Goal: Check status

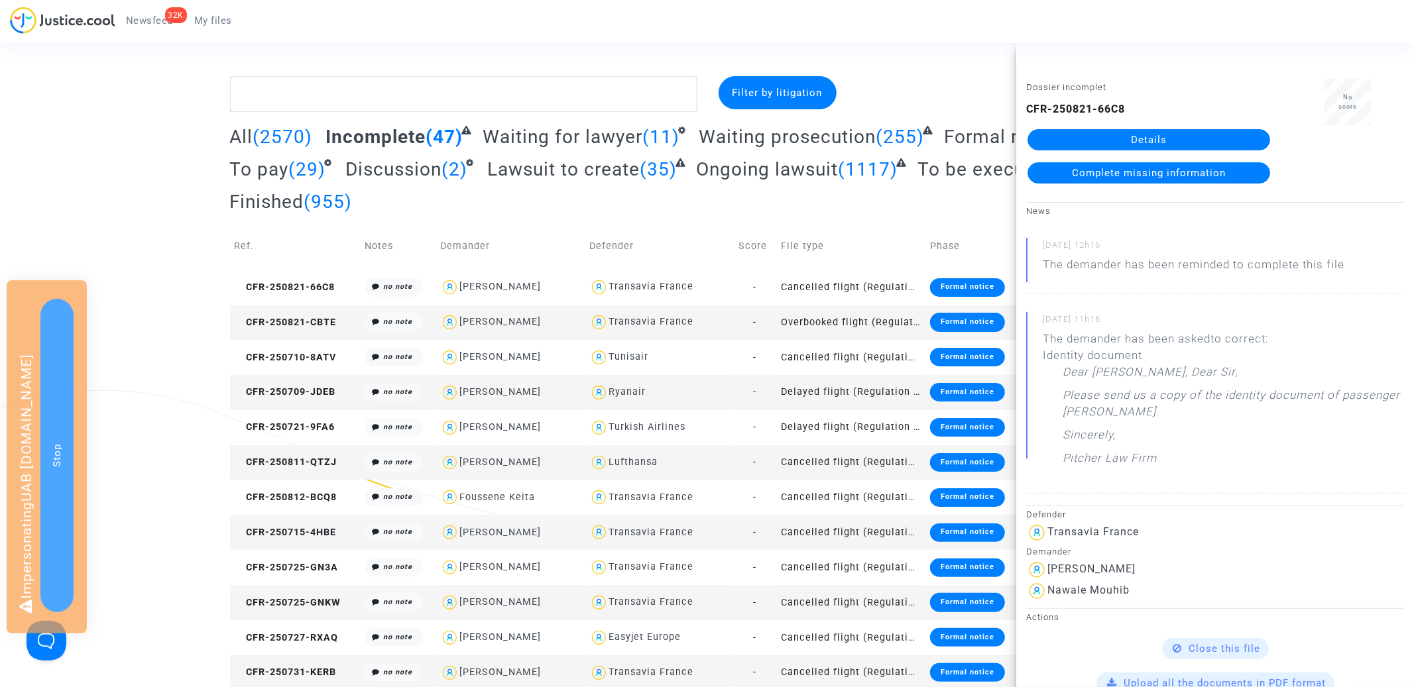
click at [273, 174] on span "To pay" at bounding box center [259, 169] width 59 height 22
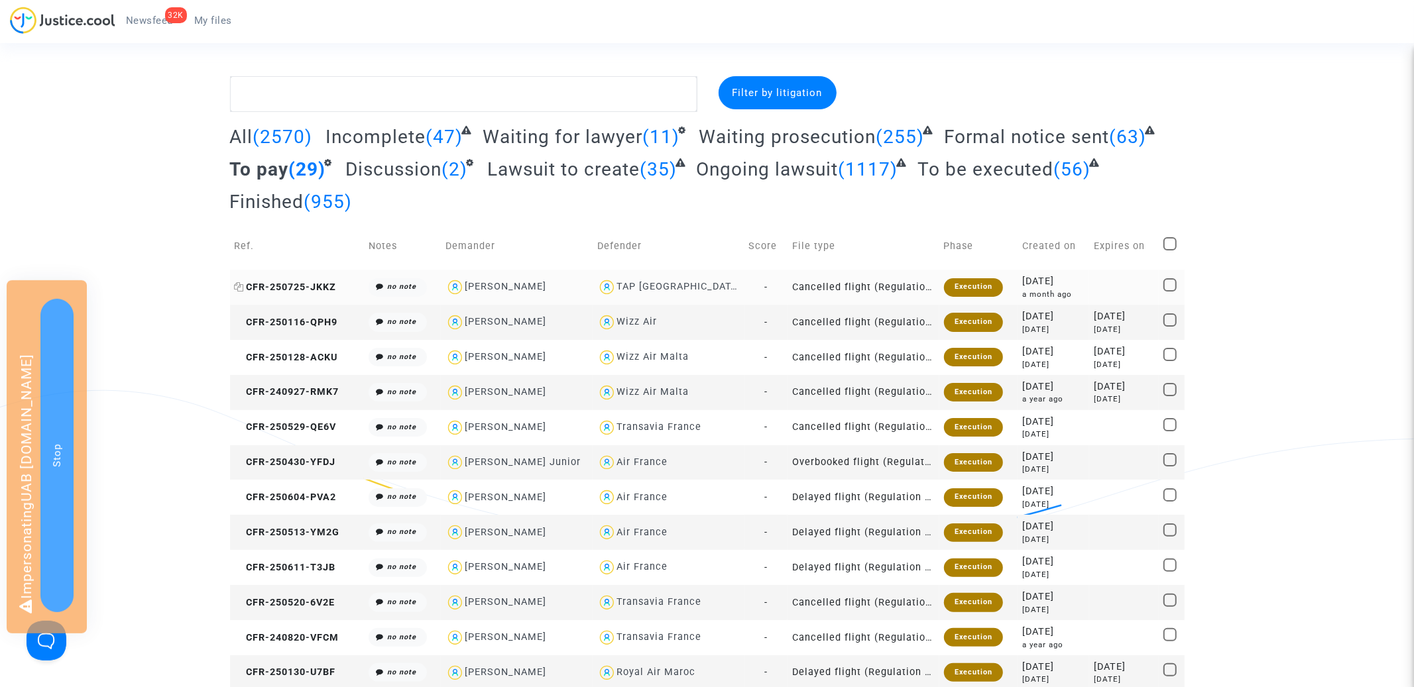
click at [324, 284] on span "CFR-250725-JKKZ" at bounding box center [286, 287] width 102 height 11
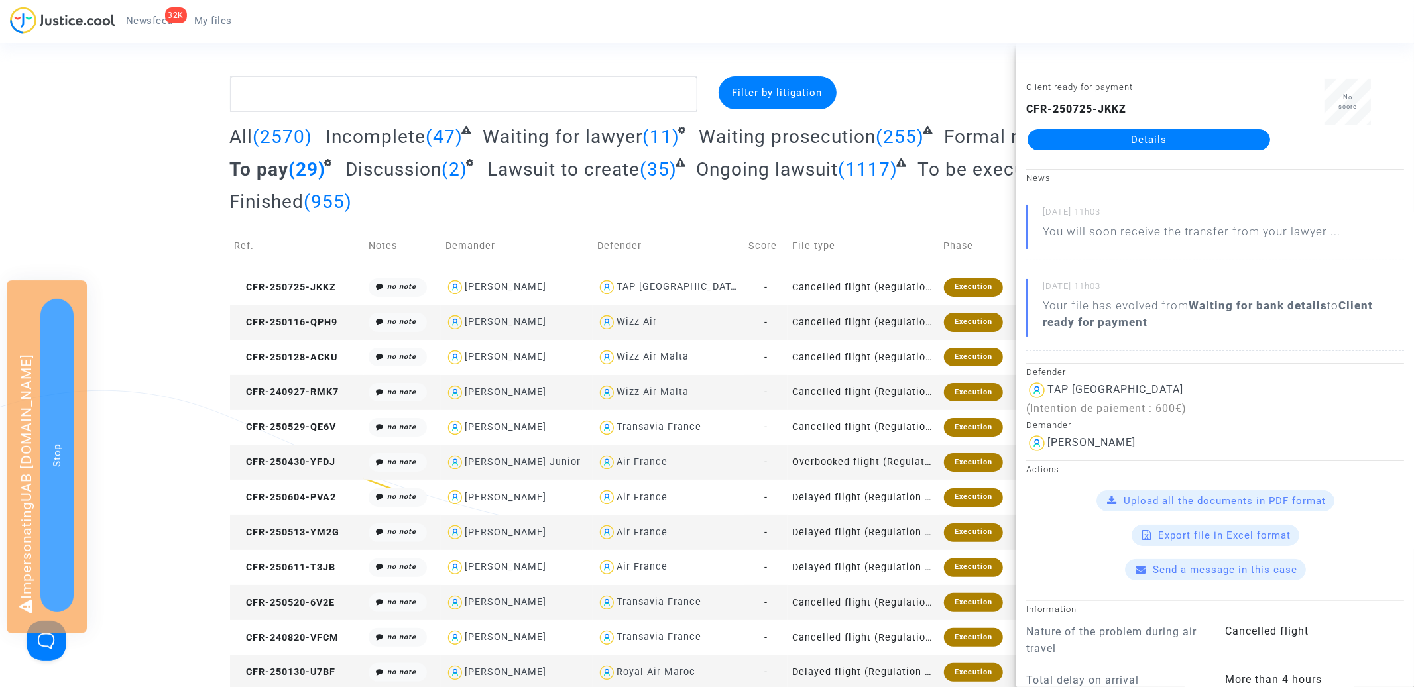
click at [825, 196] on div "All (2570) Incomplete (47) Waiting for lawyer (11) Waiting prosecution (255) Fo…" at bounding box center [707, 173] width 954 height 97
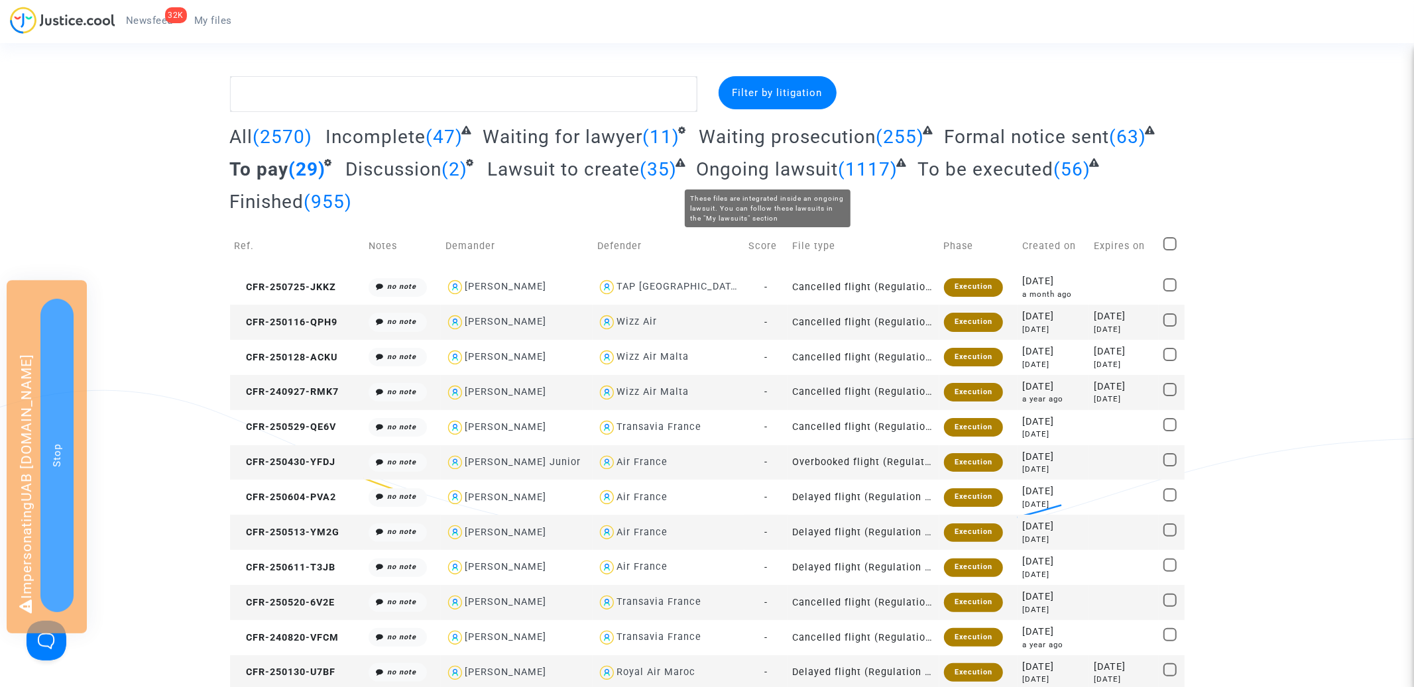
click at [803, 170] on span "Ongoing lawsuit" at bounding box center [767, 169] width 142 height 22
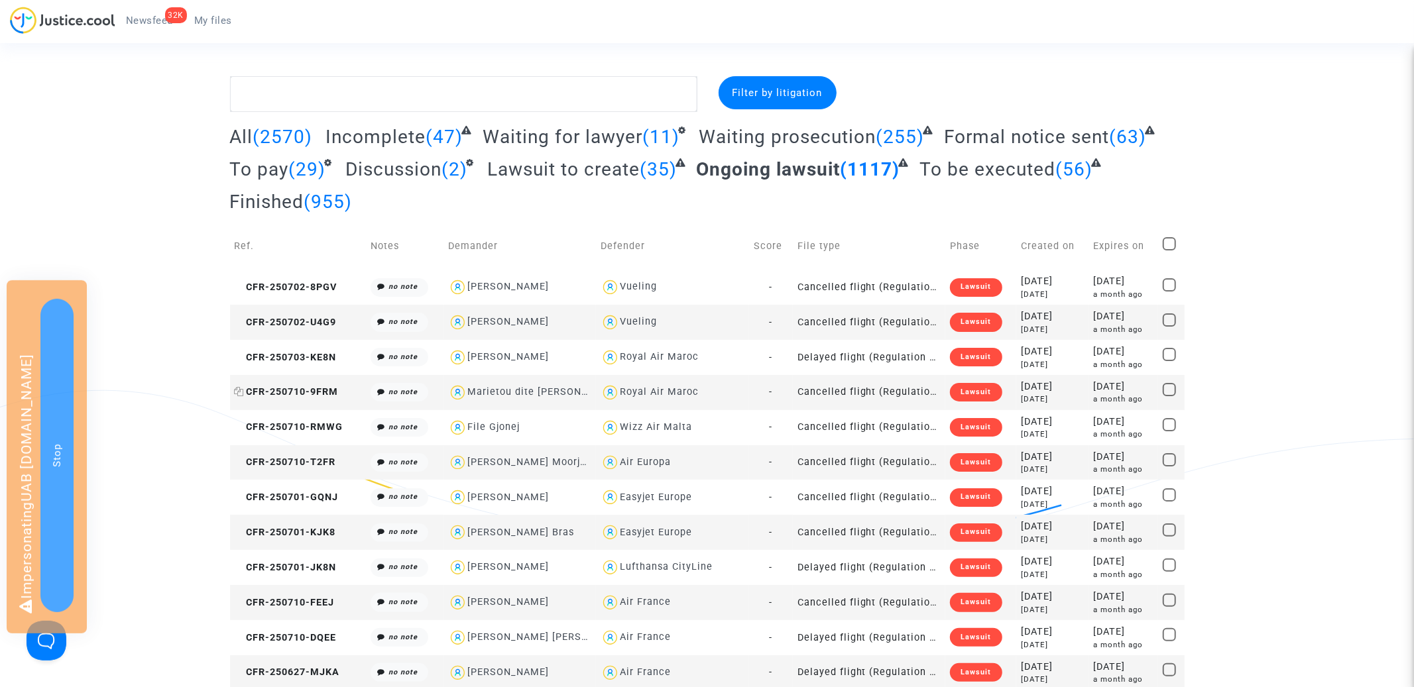
click at [294, 396] on span "CFR-250710-9FRM" at bounding box center [287, 391] width 104 height 11
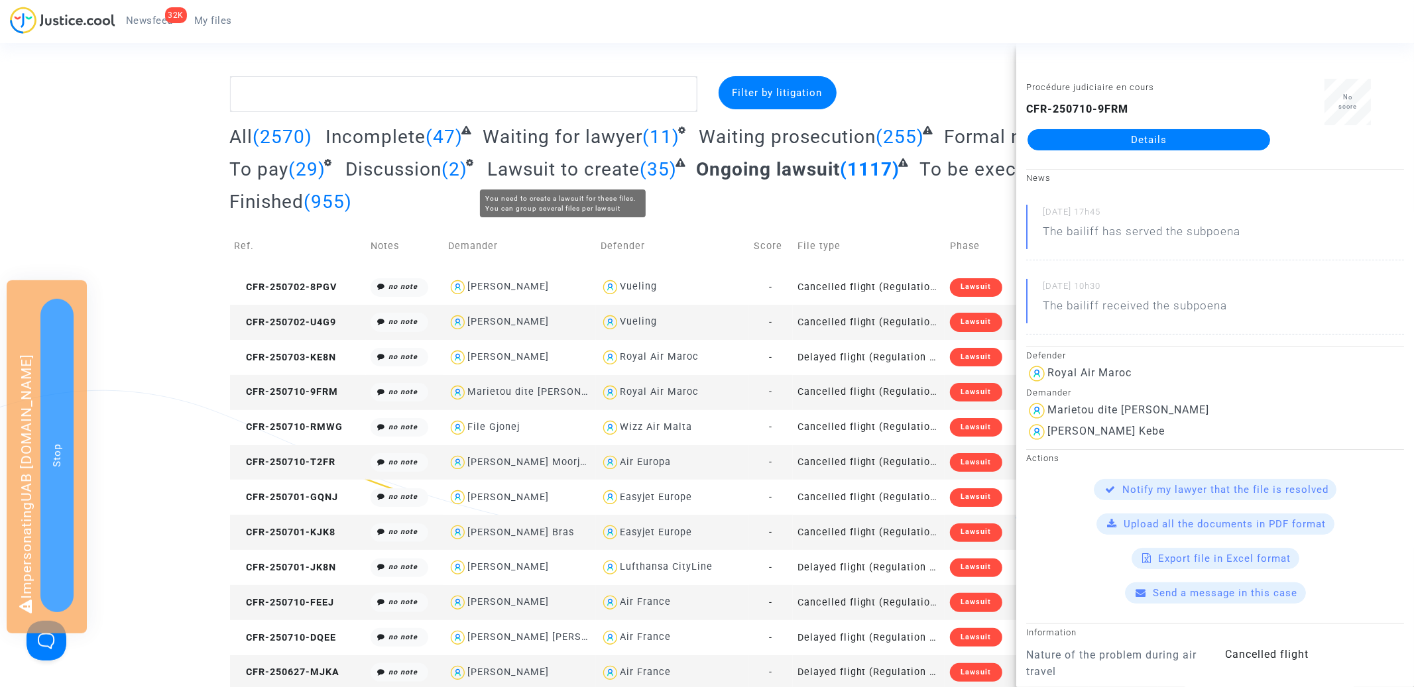
click at [588, 174] on span "Lawsuit to create" at bounding box center [563, 169] width 152 height 22
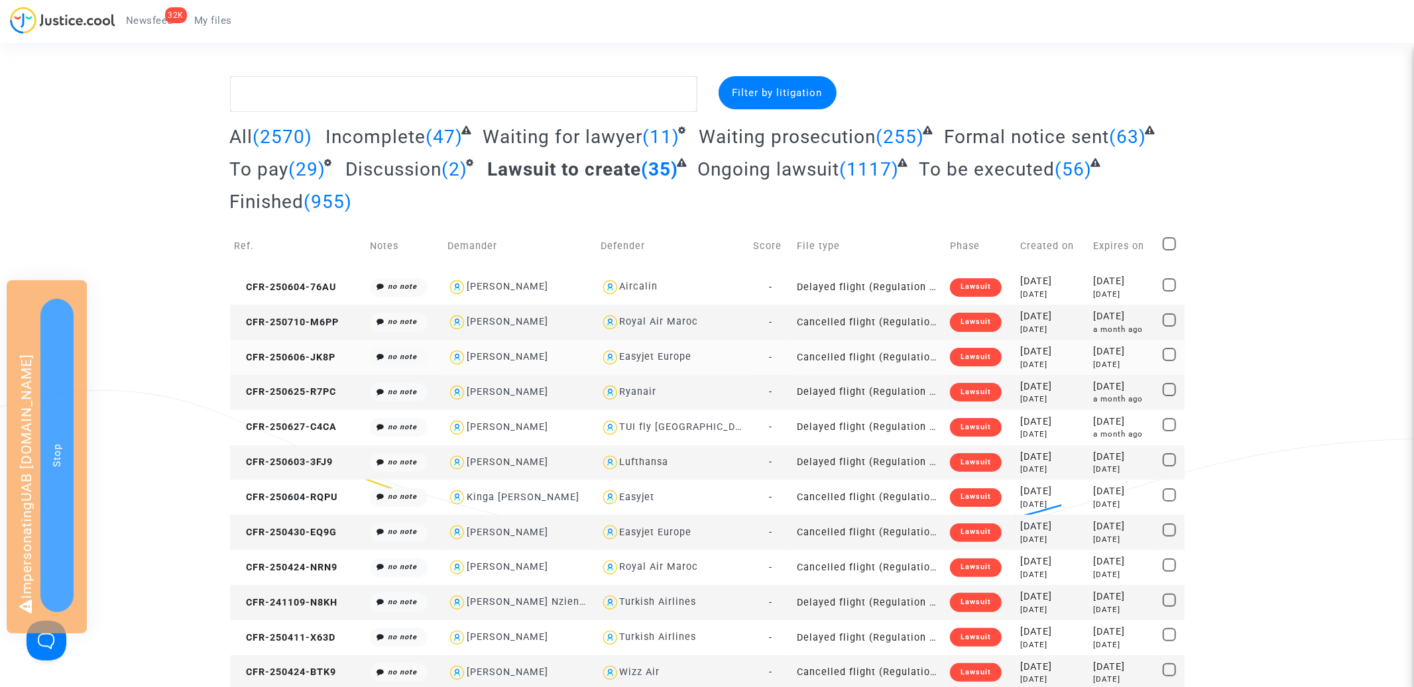
click at [295, 363] on td "CFR-250606-JK8P" at bounding box center [297, 357] width 135 height 35
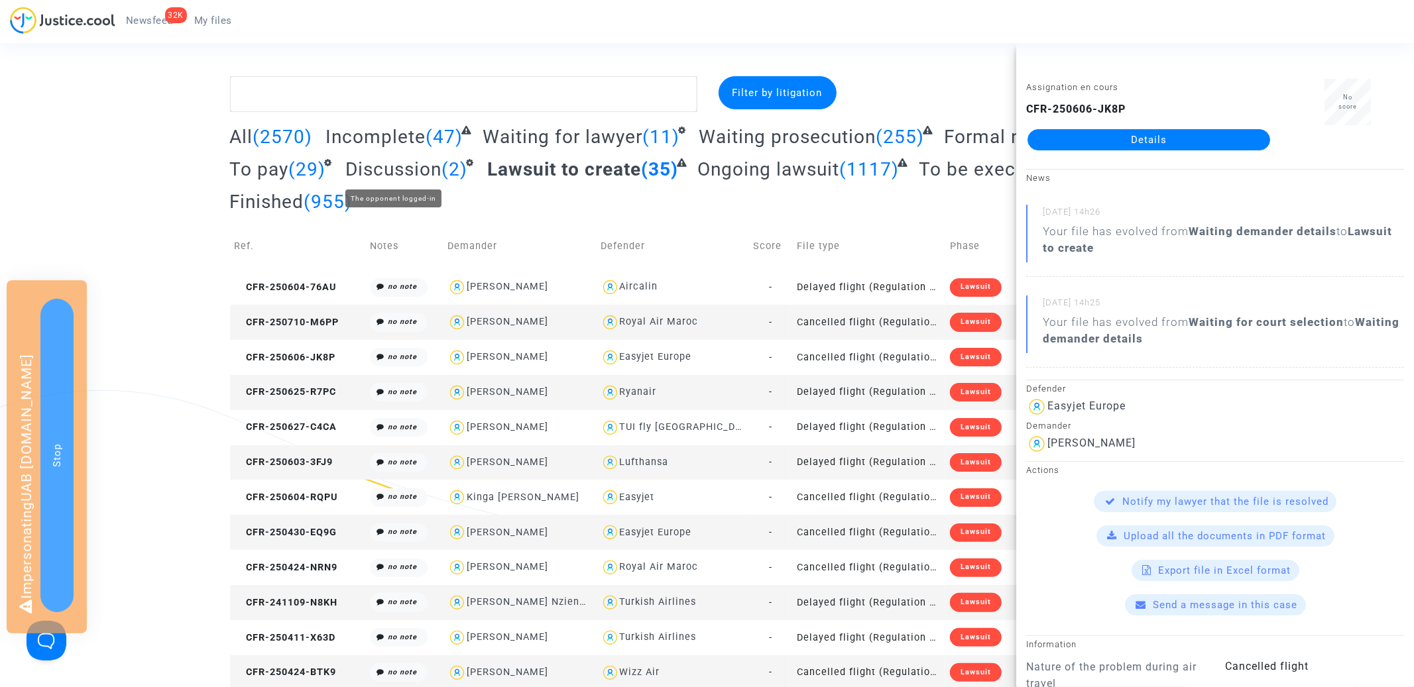
click at [434, 161] on span "Discussion" at bounding box center [393, 169] width 96 height 22
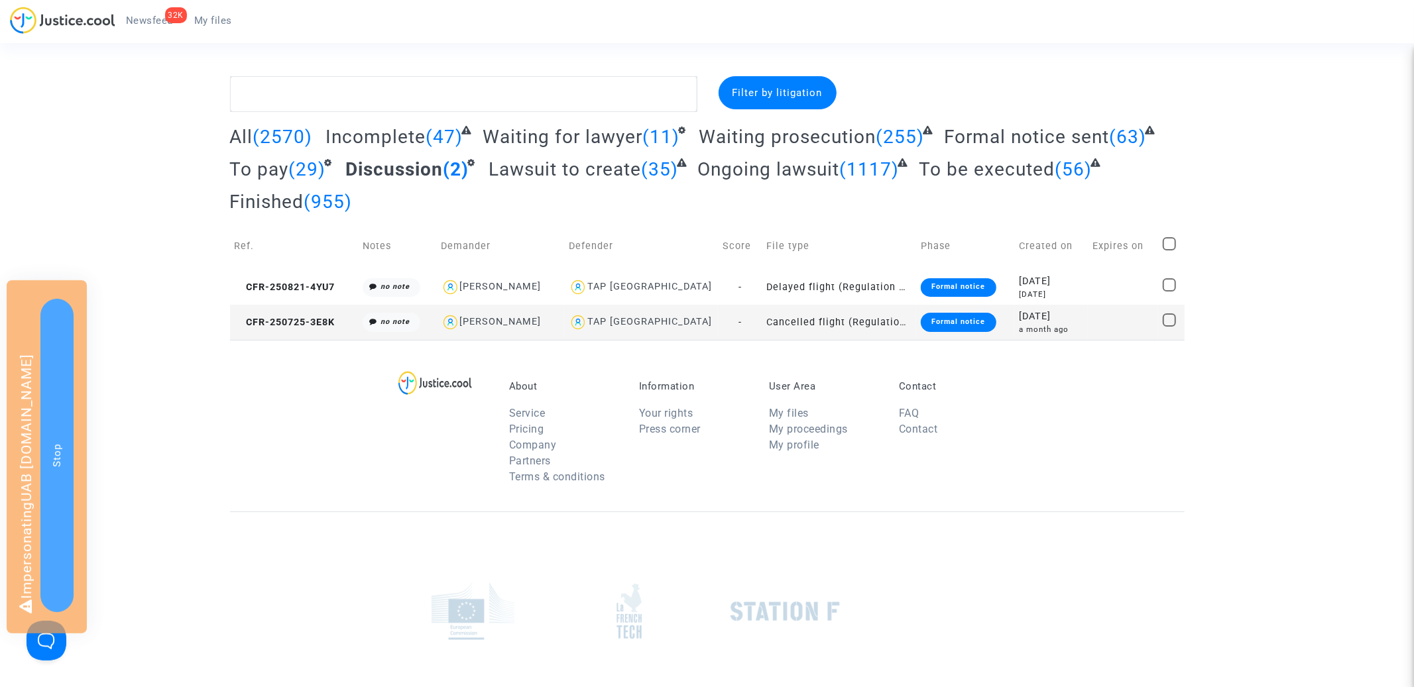
click at [286, 309] on td "CFR-250725-3E8K" at bounding box center [294, 322] width 128 height 35
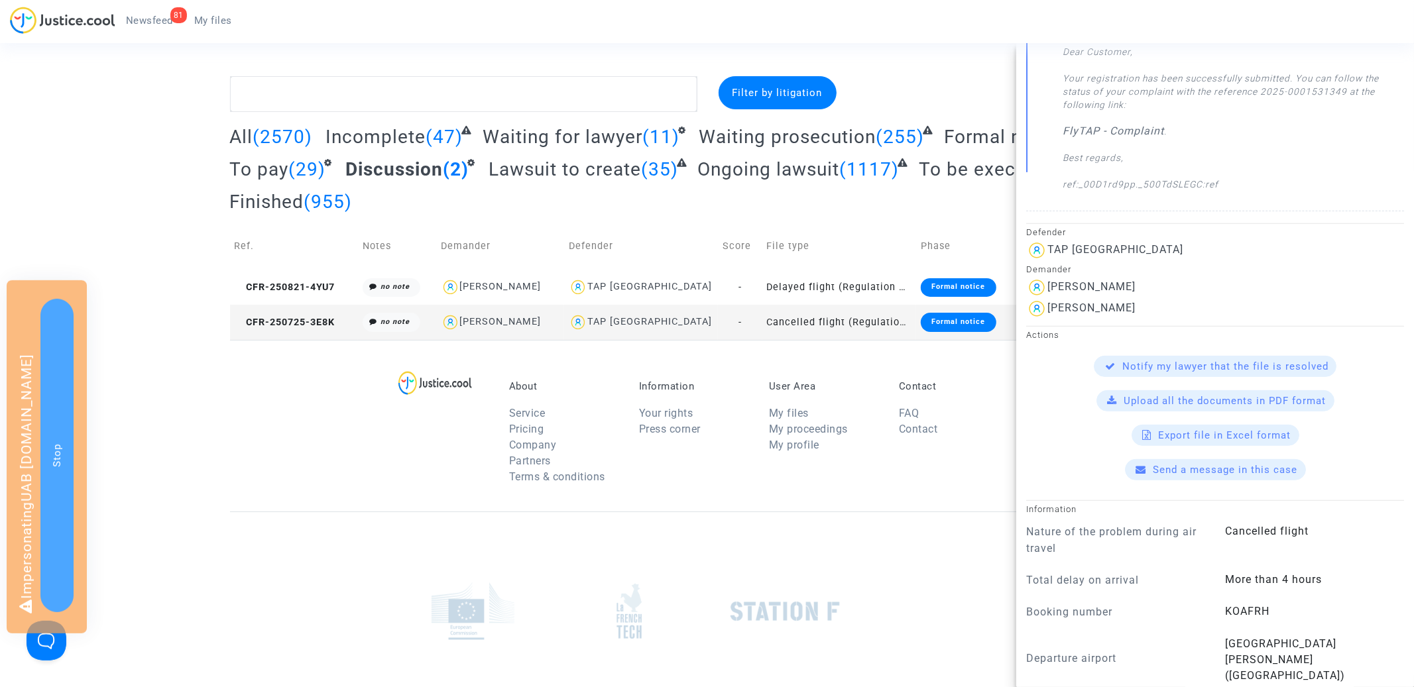
scroll to position [378, 0]
